Goal: Find specific page/section: Find specific page/section

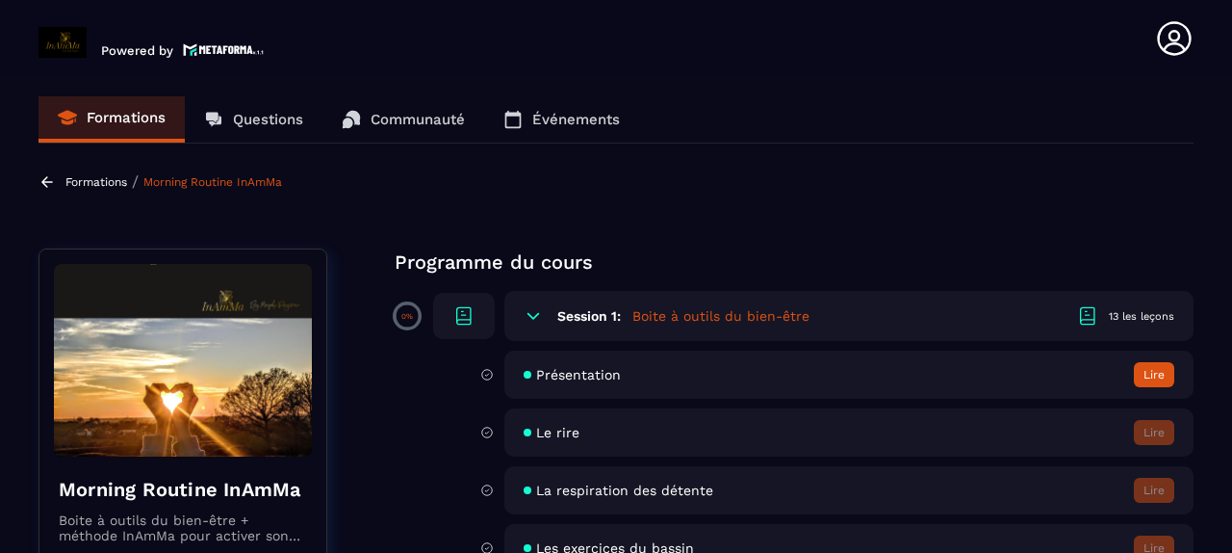
click at [579, 119] on p "Événements" at bounding box center [576, 119] width 88 height 17
click at [561, 120] on p "Événements" at bounding box center [576, 119] width 88 height 17
click at [546, 117] on p "Événements" at bounding box center [576, 119] width 88 height 17
click at [519, 117] on icon at bounding box center [512, 119] width 19 height 19
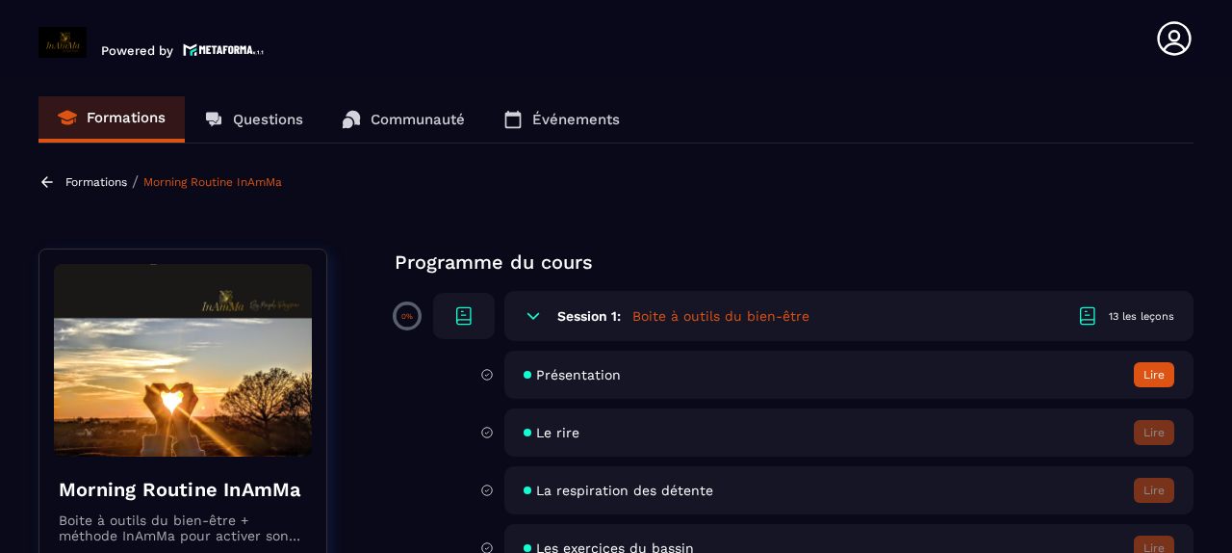
click at [256, 113] on p "Questions" at bounding box center [268, 119] width 70 height 17
click at [138, 124] on p "Formations" at bounding box center [126, 117] width 79 height 17
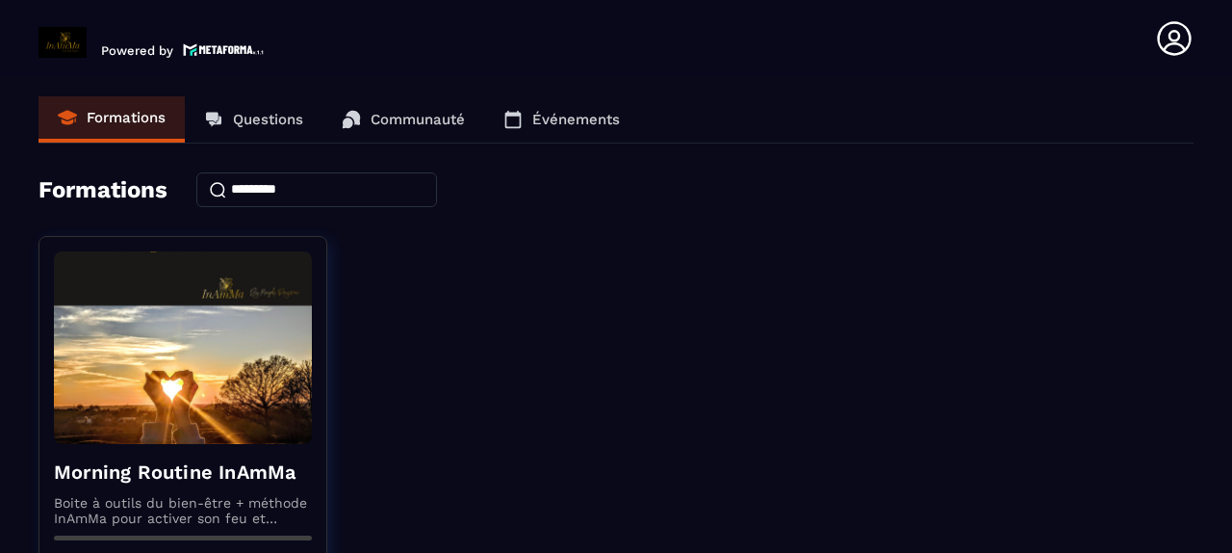
click at [543, 118] on p "Événements" at bounding box center [576, 119] width 88 height 17
